Goal: Transaction & Acquisition: Purchase product/service

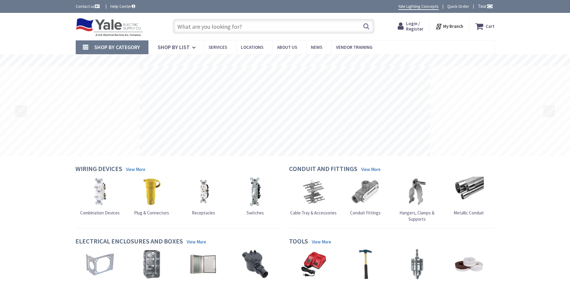
type input "1/16-3/16 SNAP CLIP"
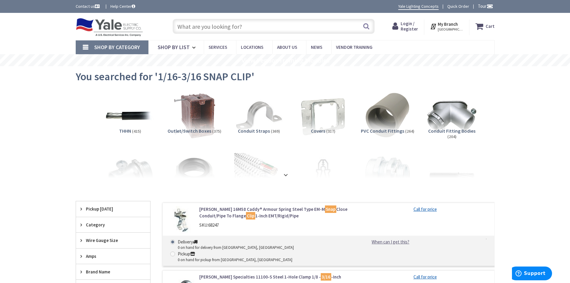
click at [295, 24] on input "text" at bounding box center [274, 26] width 202 height 15
paste input "1” PVC any bodies"
type input "1” PVC any bodies"
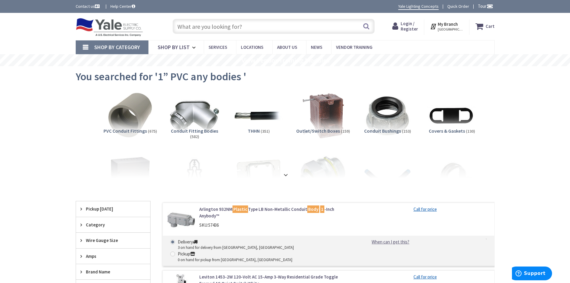
click at [223, 27] on input "text" at bounding box center [274, 26] width 202 height 15
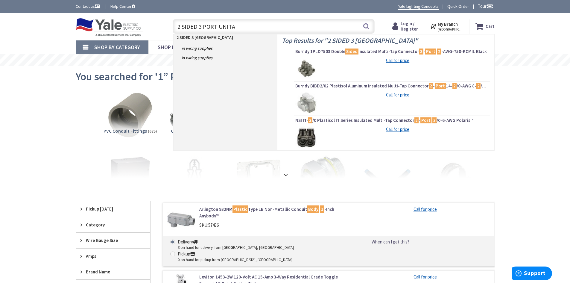
type input "2 SIDED 3 PORT UNITAP"
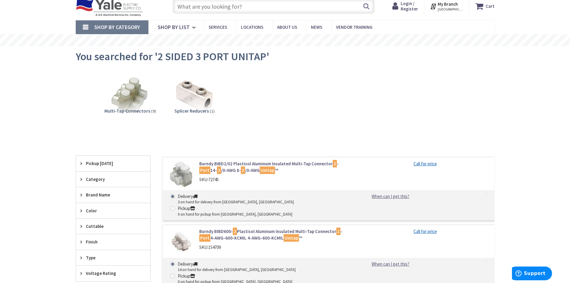
scroll to position [30, 0]
